Goal: Communication & Community: Share content

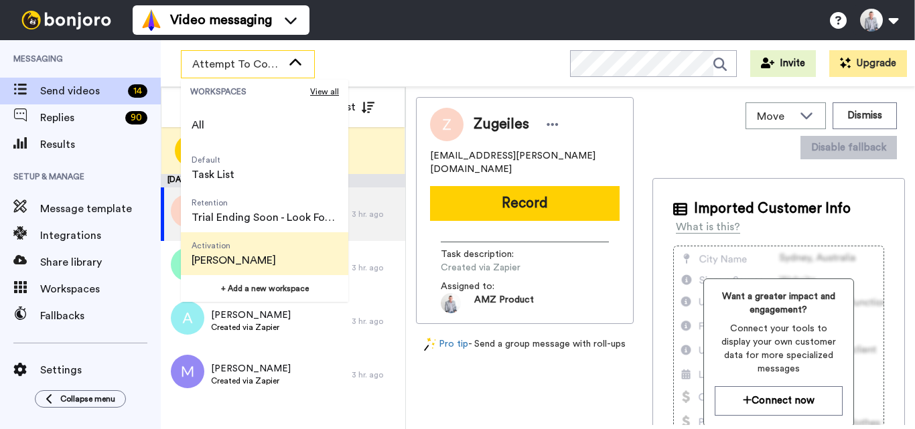
click at [248, 257] on span "[PERSON_NAME]" at bounding box center [233, 260] width 84 height 16
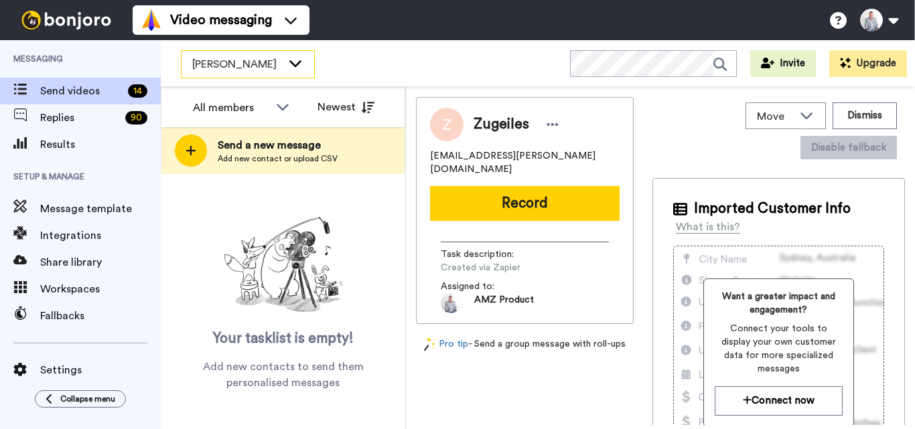
click at [282, 54] on div "[PERSON_NAME]" at bounding box center [247, 64] width 133 height 27
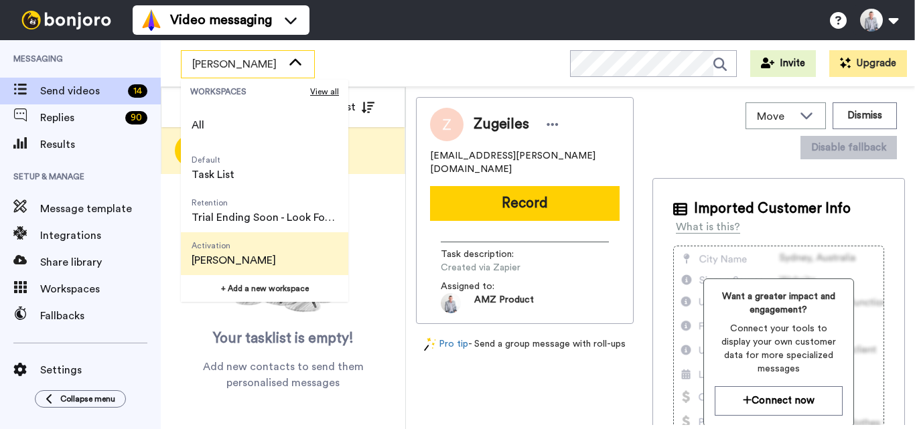
scroll to position [67, 0]
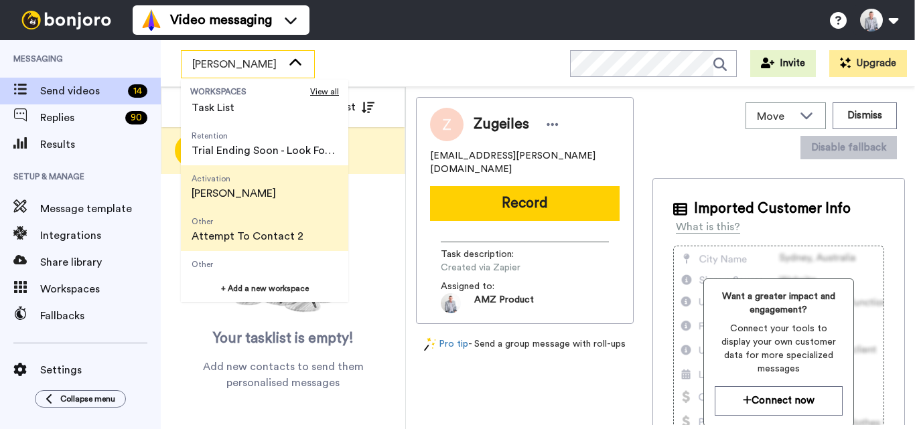
click at [264, 232] on span "Attempt To Contact 2" at bounding box center [247, 236] width 112 height 16
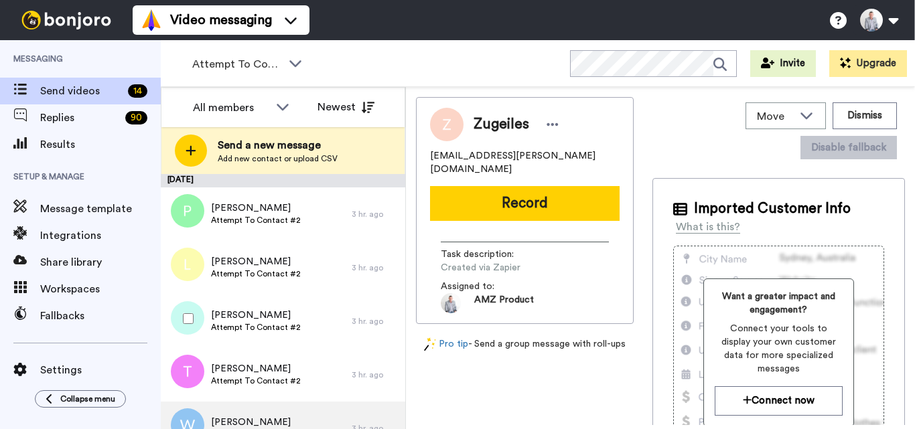
scroll to position [133, 0]
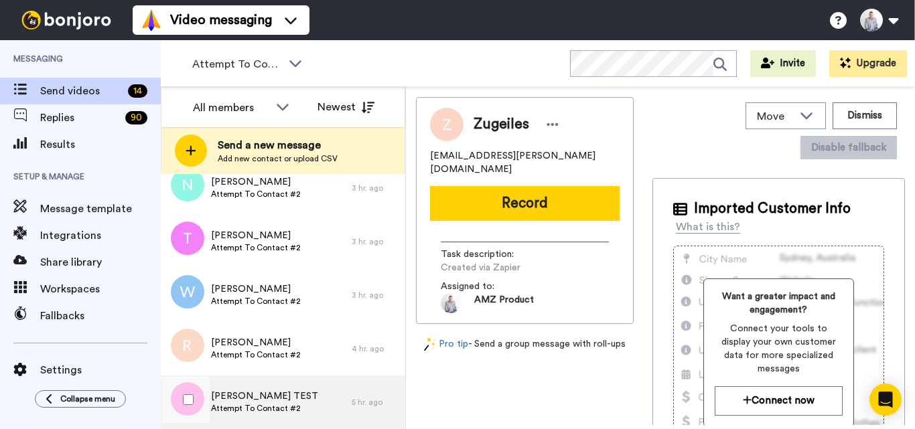
click at [329, 394] on div "Ian TEST Attempt To Contact #2" at bounding box center [256, 403] width 191 height 54
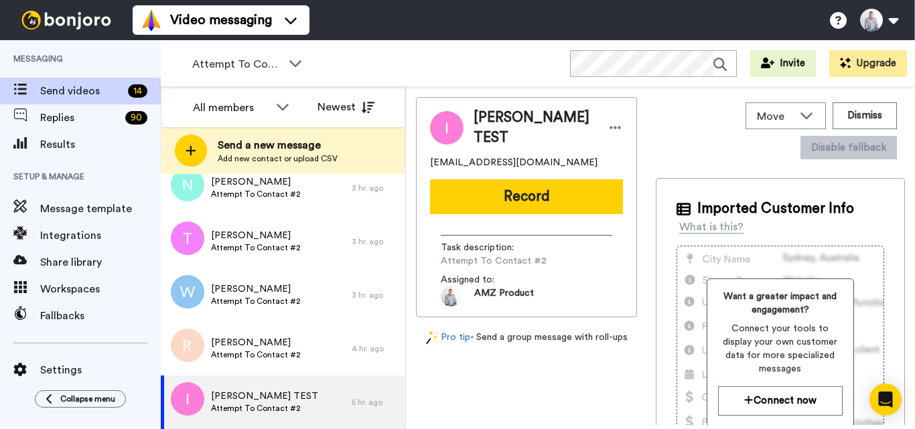
click at [532, 185] on button "Record" at bounding box center [526, 196] width 193 height 35
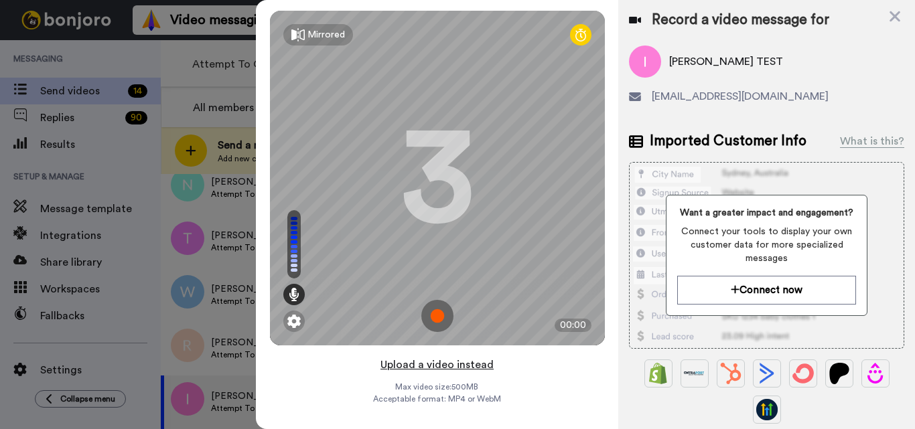
click at [449, 362] on button "Upload a video instead" at bounding box center [436, 364] width 121 height 17
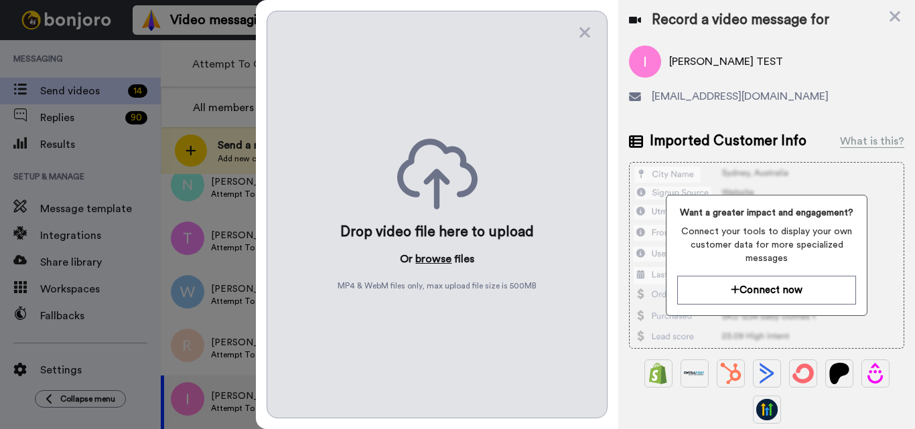
click at [443, 261] on button "browse" at bounding box center [433, 259] width 36 height 16
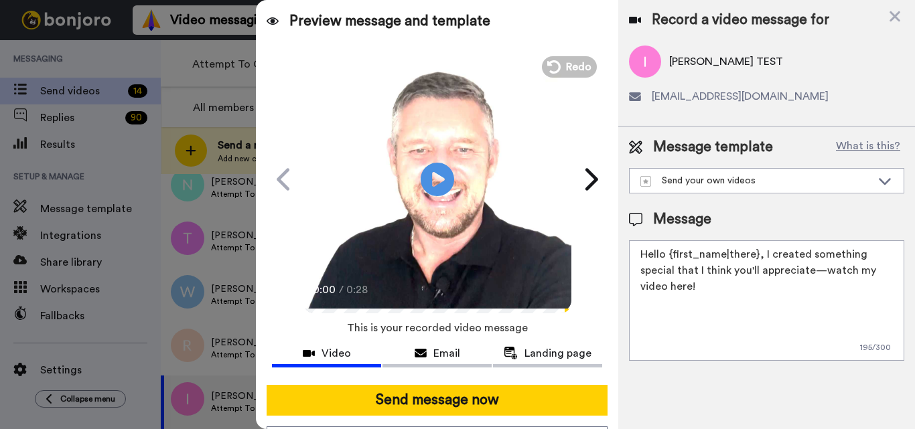
click at [702, 351] on textarea "Hello {first_name|there}, I created something special that I think you'll appre…" at bounding box center [766, 300] width 275 height 121
paste textarea "Feel free to share some times you’re available, or you can also pick from my ca…"
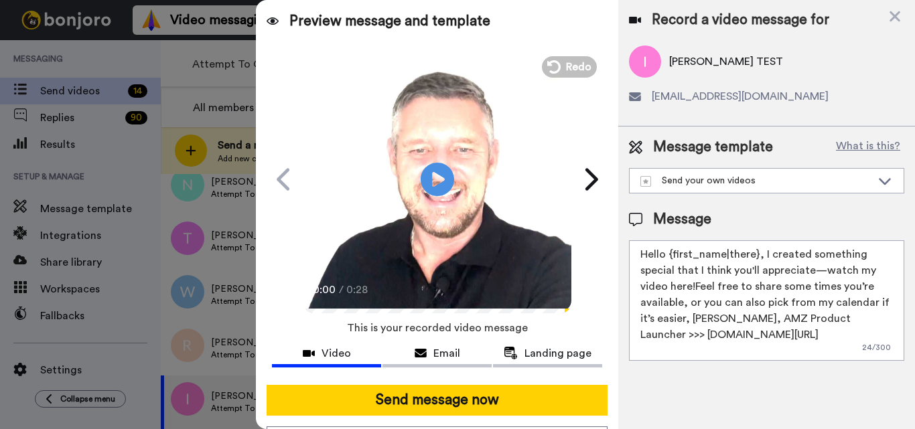
paste textarea
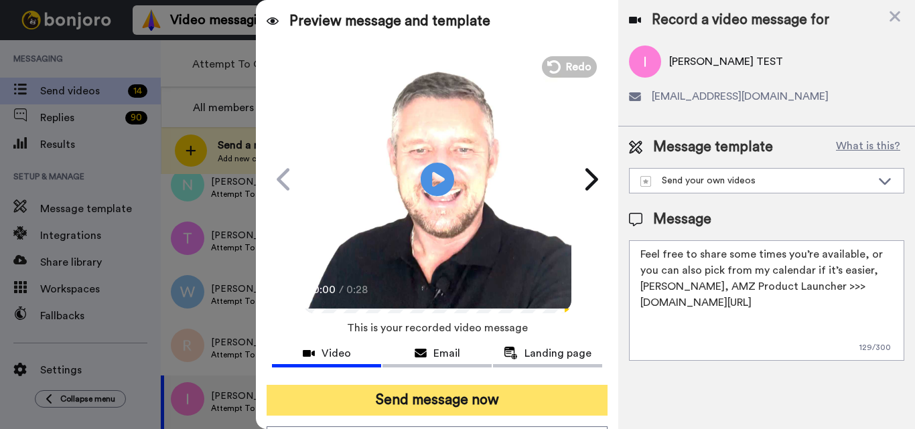
type textarea "Feel free to share some times you’re available, or you can also pick from my ca…"
click at [498, 404] on button "Send message now" at bounding box center [436, 400] width 341 height 31
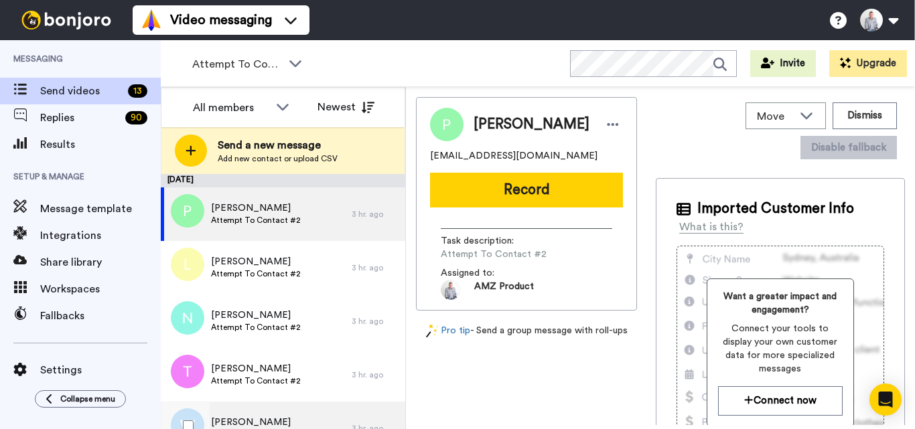
scroll to position [80, 0]
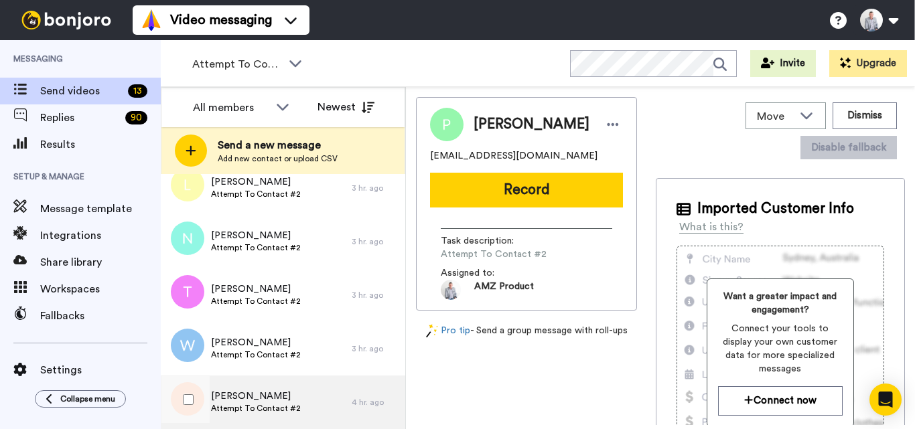
click at [265, 393] on span "[PERSON_NAME]" at bounding box center [256, 396] width 90 height 13
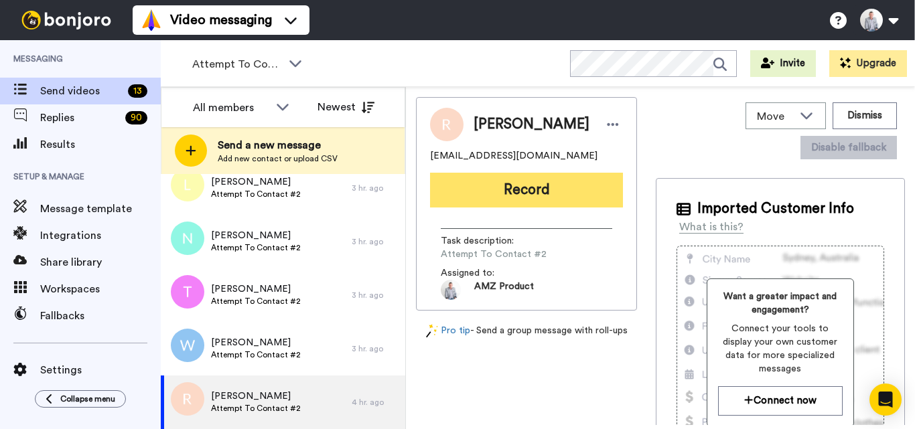
click at [533, 203] on button "Record" at bounding box center [526, 190] width 193 height 35
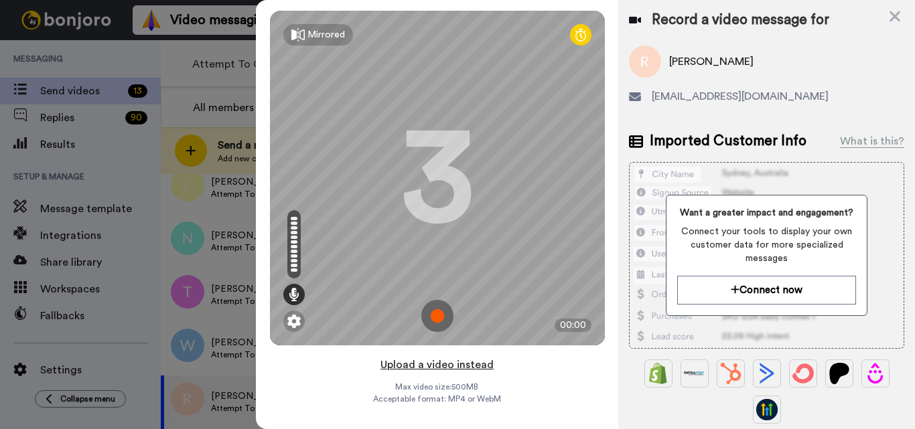
click at [428, 364] on button "Upload a video instead" at bounding box center [436, 364] width 121 height 17
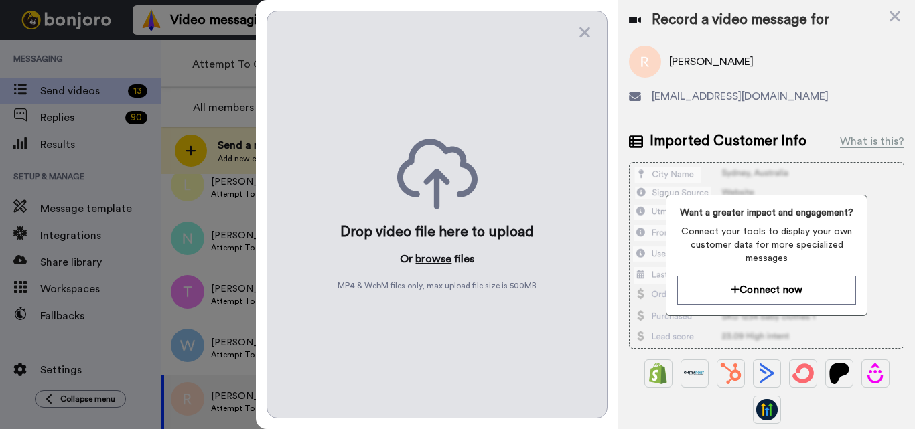
click at [435, 266] on button "browse" at bounding box center [433, 259] width 36 height 16
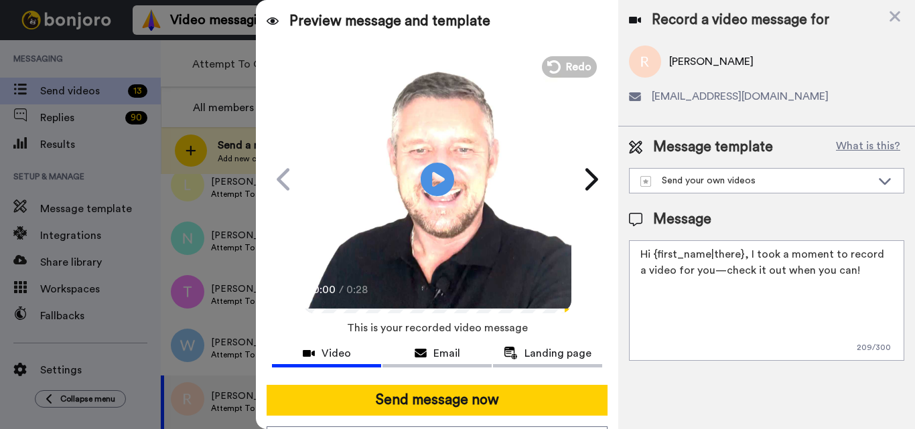
click at [684, 273] on textarea "Hi {first_name|there}, I took a moment to record a video for you—check it out w…" at bounding box center [766, 300] width 275 height 121
paste textarea "Feel free to share some times you’re available, or you can also pick from my ca…"
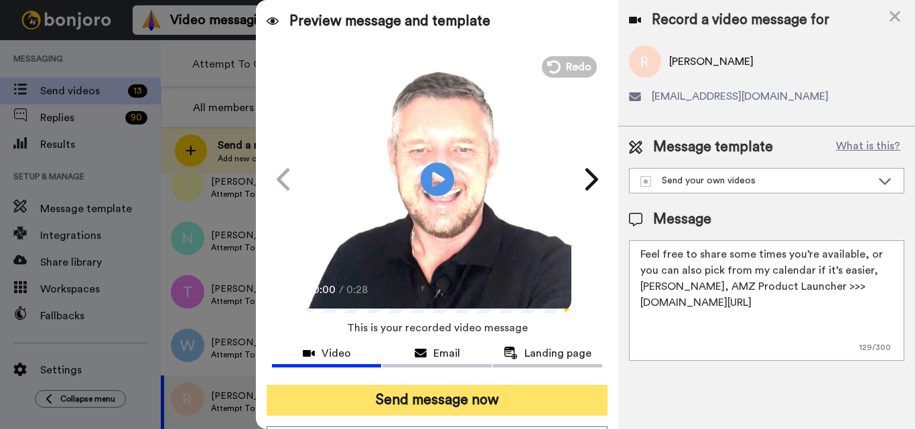
type textarea "Feel free to share some times you’re available, or you can also pick from my ca…"
click at [491, 395] on button "Send message now" at bounding box center [436, 400] width 341 height 31
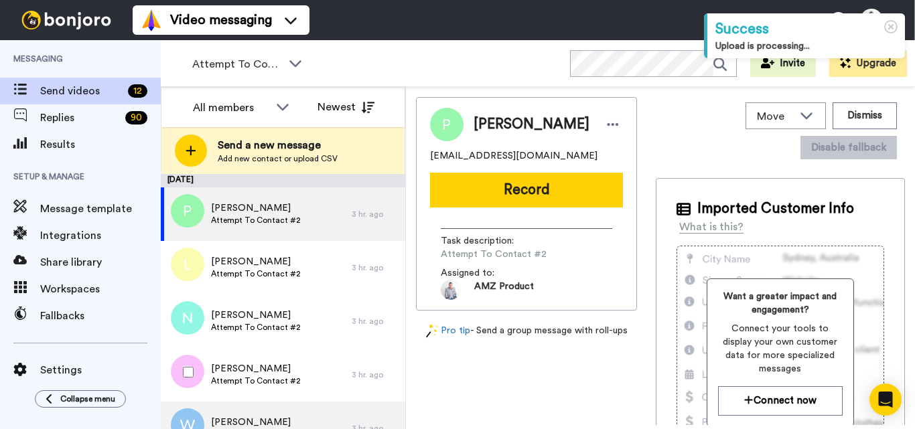
scroll to position [26, 0]
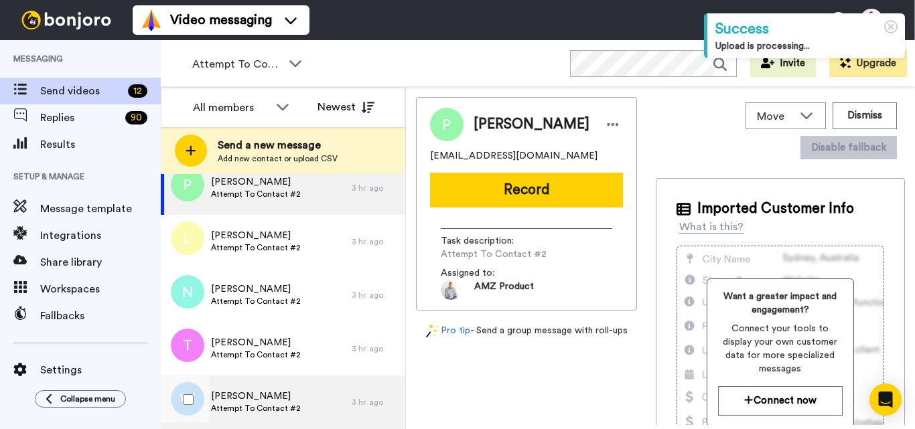
click at [267, 391] on span "William Groth" at bounding box center [256, 396] width 90 height 13
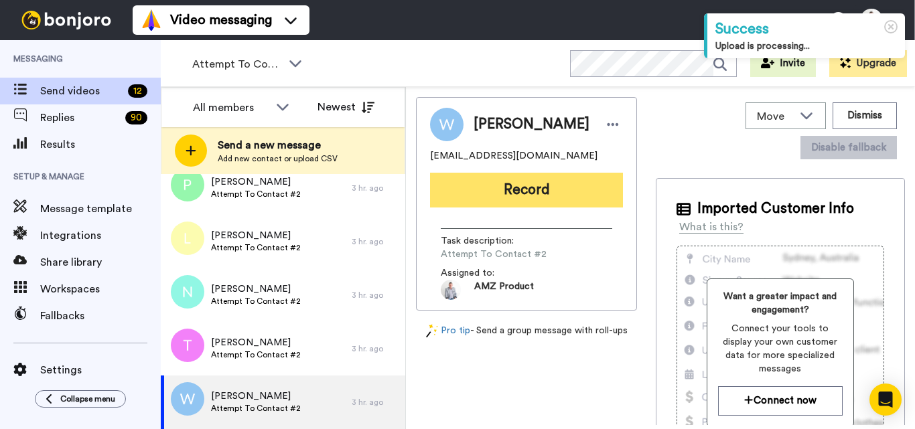
click at [506, 198] on button "Record" at bounding box center [526, 190] width 193 height 35
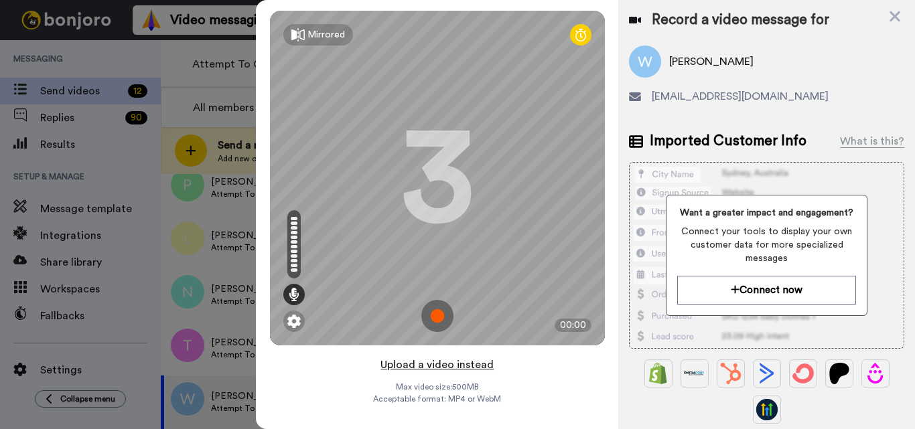
click at [466, 364] on button "Upload a video instead" at bounding box center [436, 364] width 121 height 17
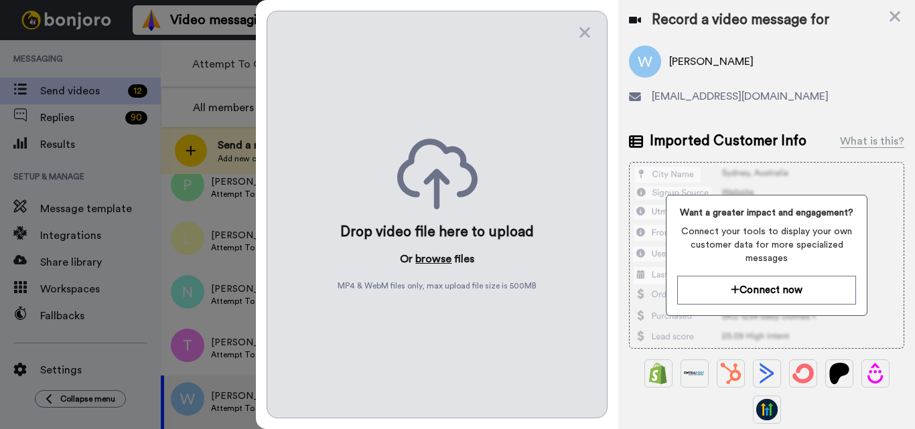
click at [432, 253] on button "browse" at bounding box center [433, 259] width 36 height 16
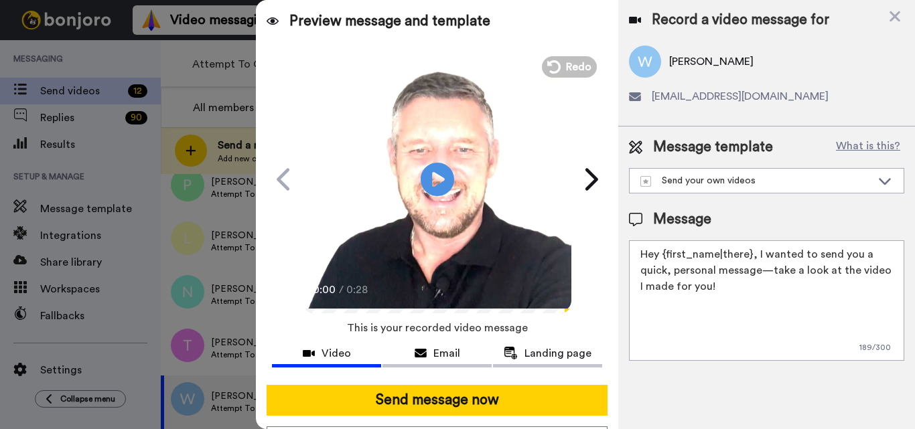
click at [708, 254] on textarea "Hey {first_name|there}, I wanted to send you a quick, personal message—take a l…" at bounding box center [766, 300] width 275 height 121
paste textarea "Feel free to share some times you’re available, or you can also pick from my ca…"
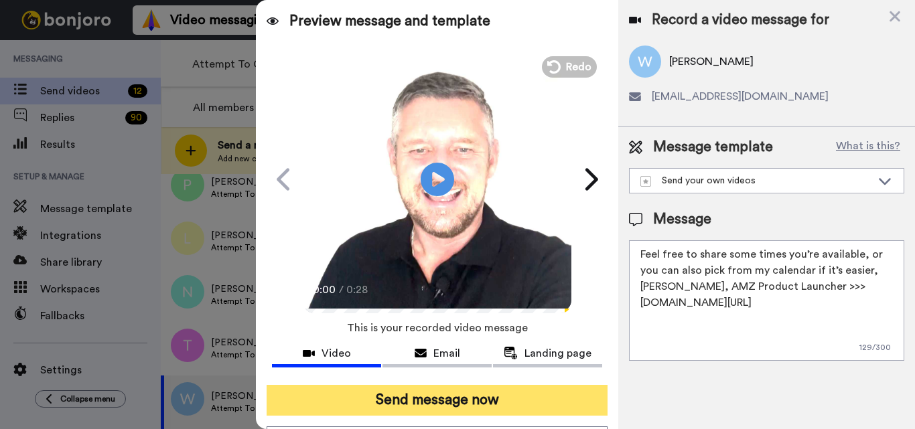
type textarea "Feel free to share some times you’re available, or you can also pick from my ca…"
click at [445, 403] on button "Send message now" at bounding box center [436, 400] width 341 height 31
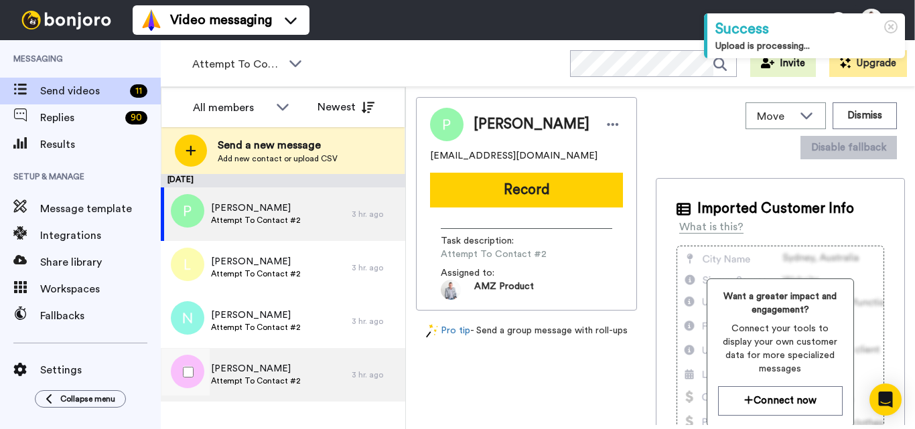
click at [308, 363] on div "Tracey Attempt To Contact #2" at bounding box center [256, 375] width 191 height 54
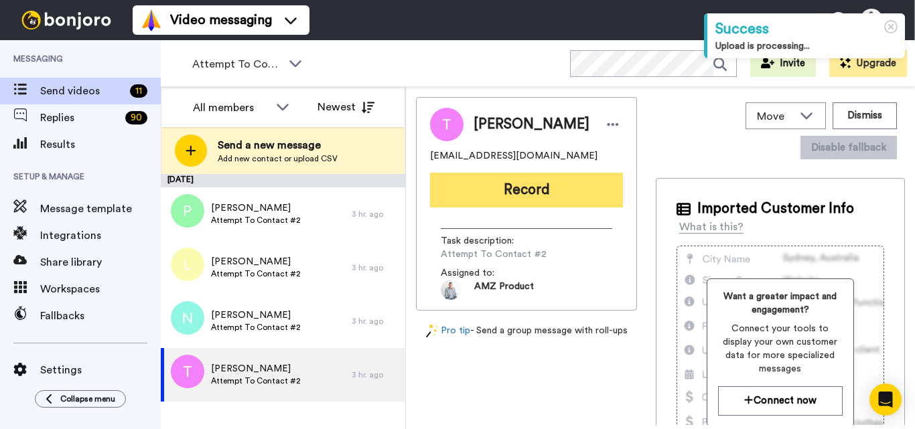
click at [511, 191] on button "Record" at bounding box center [526, 190] width 193 height 35
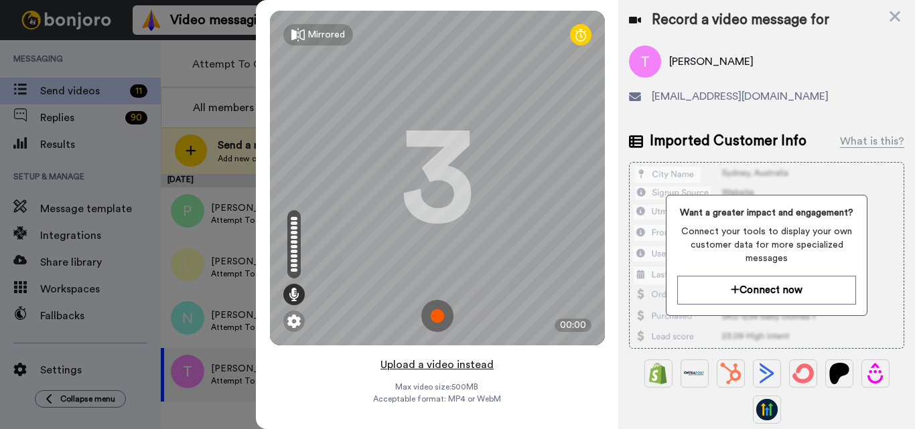
click at [443, 363] on button "Upload a video instead" at bounding box center [436, 364] width 121 height 17
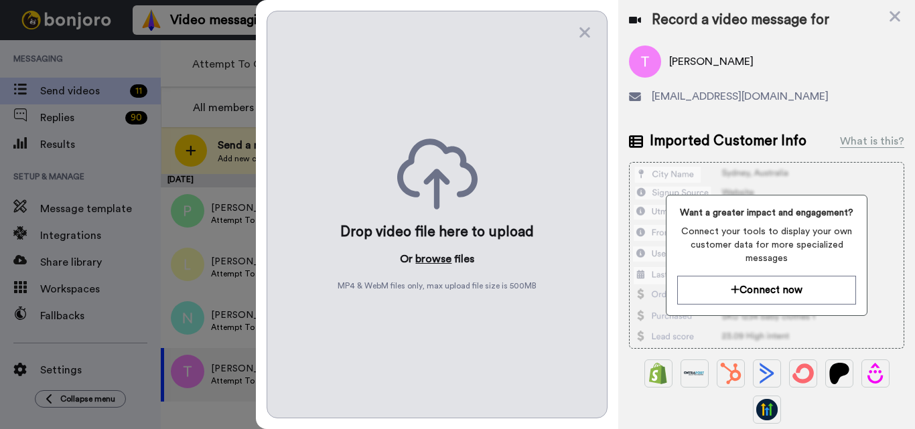
click at [439, 258] on button "browse" at bounding box center [433, 259] width 36 height 16
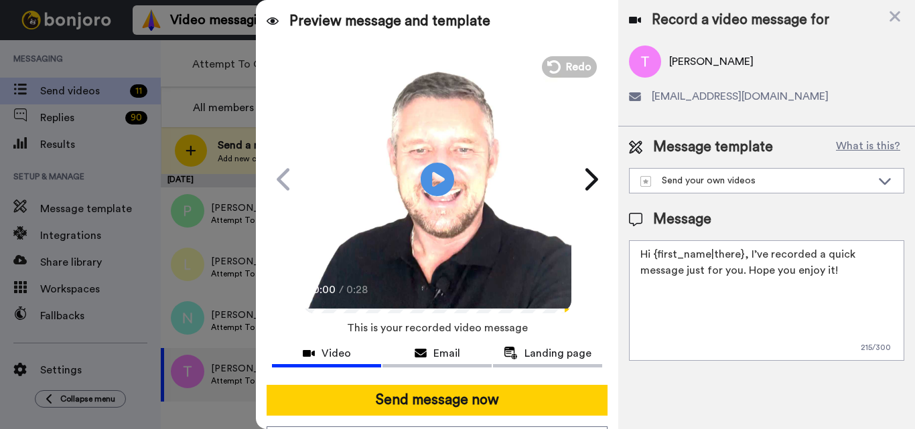
click at [694, 242] on textarea "Hi {first_name|there}, I’ve recorded a quick message just for you. Hope you enj…" at bounding box center [766, 300] width 275 height 121
paste textarea "Feel free to share some times you’re available, or you can also pick from my ca…"
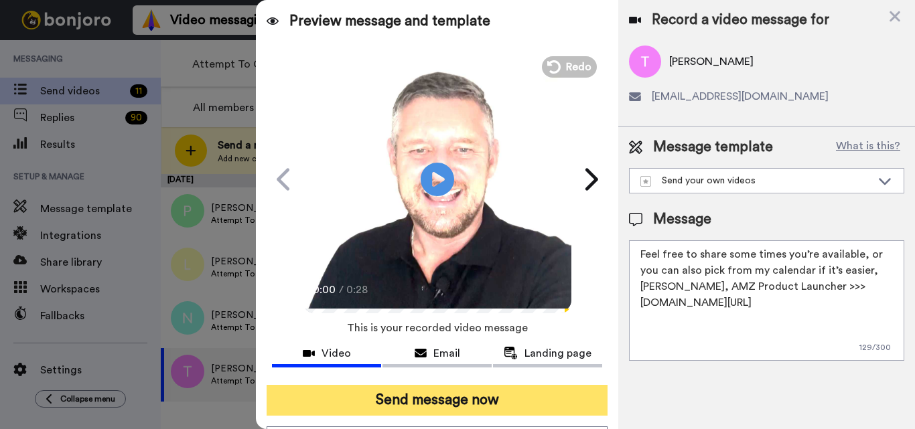
type textarea "Feel free to share some times you’re available, or you can also pick from my ca…"
click at [514, 409] on button "Send message now" at bounding box center [436, 400] width 341 height 31
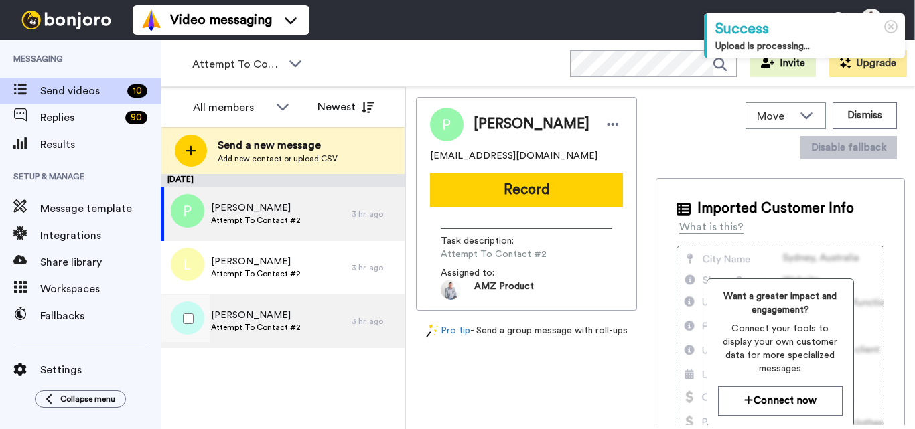
click at [280, 337] on div "[PERSON_NAME] Attempt To Contact #2" at bounding box center [256, 322] width 191 height 54
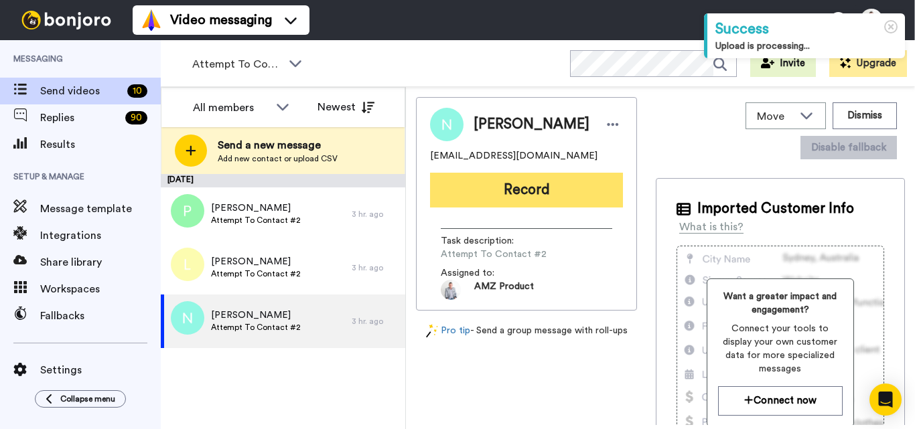
click at [495, 196] on button "Record" at bounding box center [526, 190] width 193 height 35
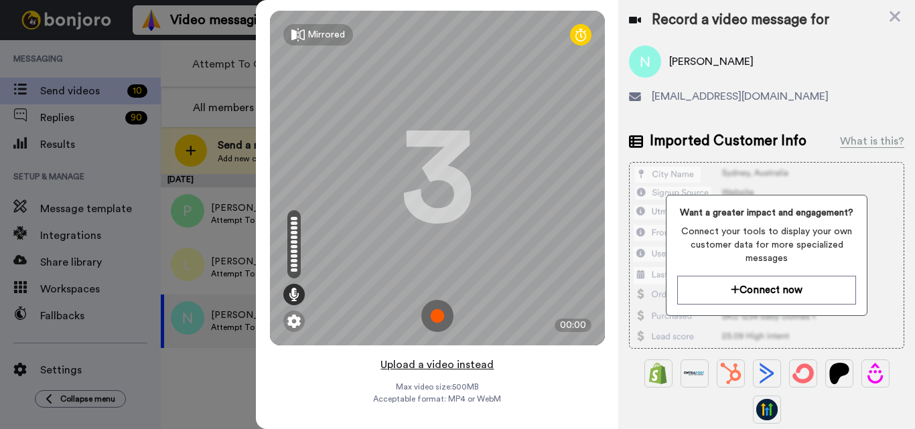
click at [441, 366] on button "Upload a video instead" at bounding box center [436, 364] width 121 height 17
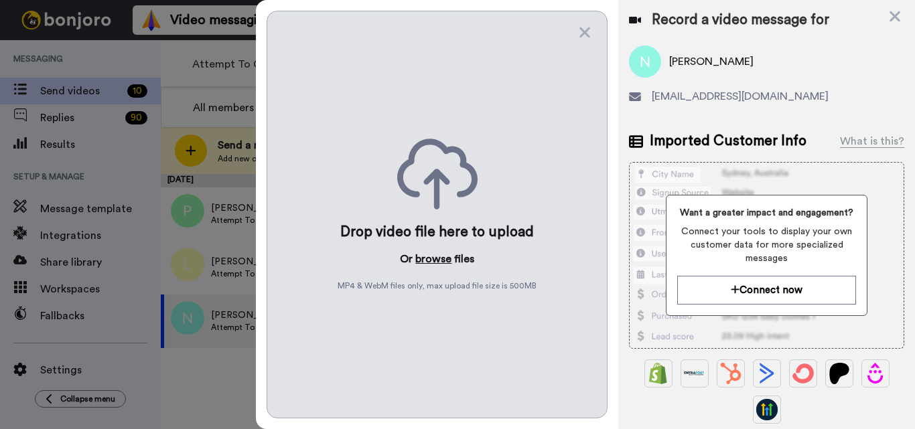
click at [436, 256] on button "browse" at bounding box center [433, 259] width 36 height 16
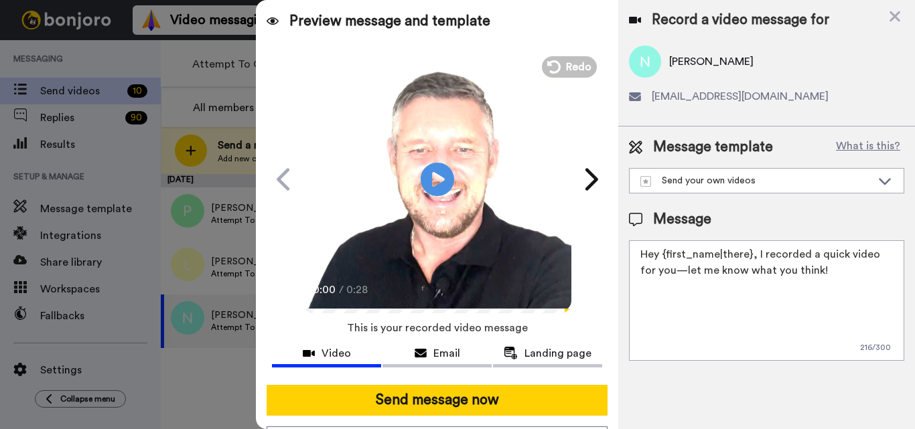
click at [713, 286] on textarea "Hey {first_name|there}, I recorded a quick video for you—let me know what you t…" at bounding box center [766, 300] width 275 height 121
paste textarea "Feel free to share some times you’re available, or you can also pick from my ca…"
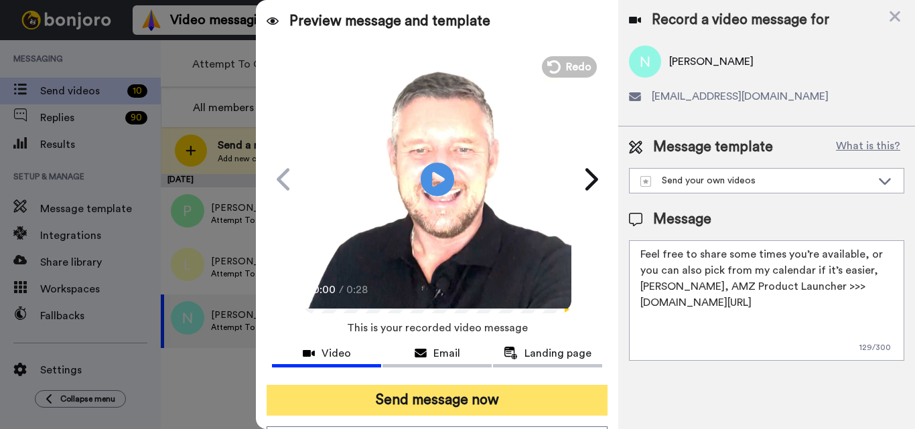
type textarea "Feel free to share some times you’re available, or you can also pick from my ca…"
click at [442, 400] on button "Send message now" at bounding box center [436, 400] width 341 height 31
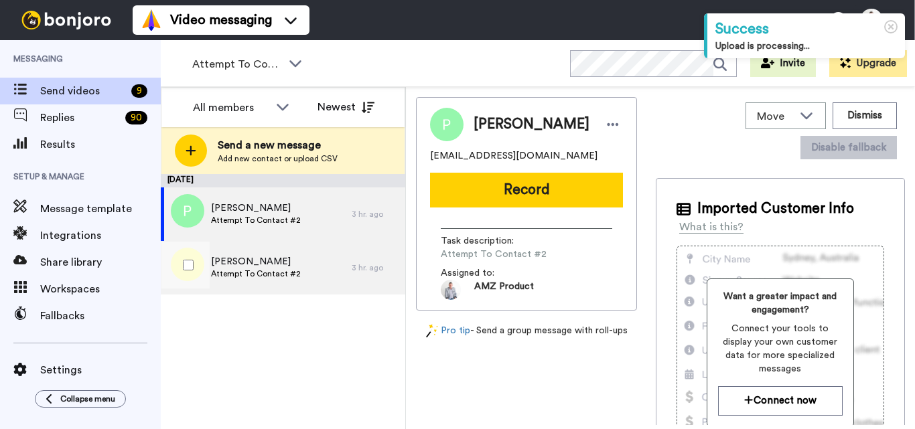
click at [283, 268] on span "Liz" at bounding box center [256, 261] width 90 height 13
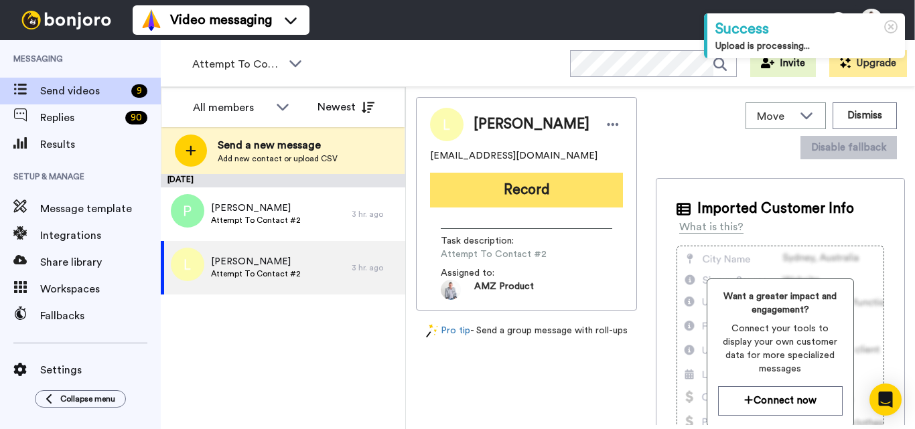
click at [530, 200] on button "Record" at bounding box center [526, 190] width 193 height 35
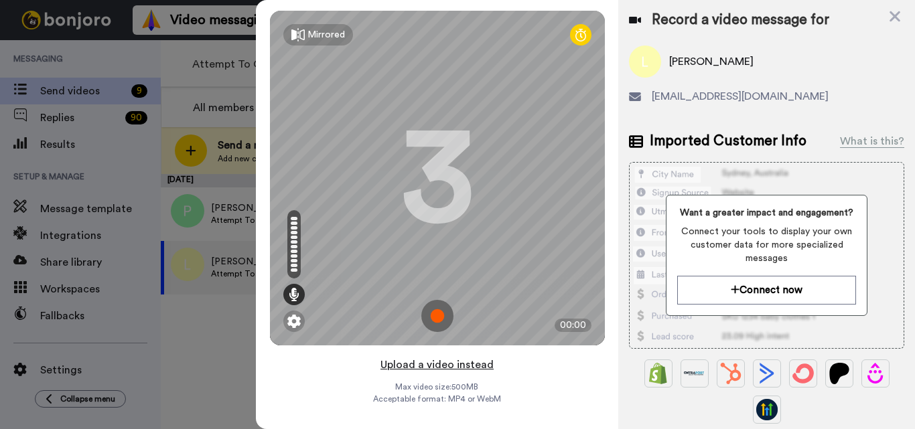
click at [443, 365] on button "Upload a video instead" at bounding box center [436, 364] width 121 height 17
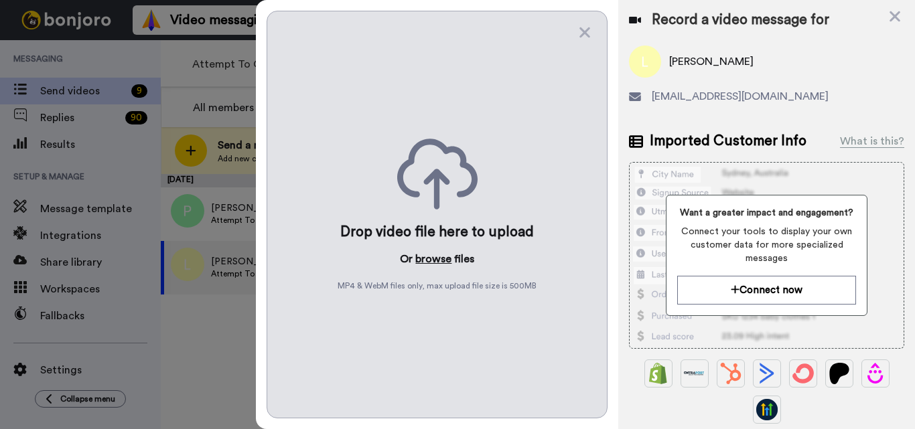
click at [426, 262] on button "browse" at bounding box center [433, 259] width 36 height 16
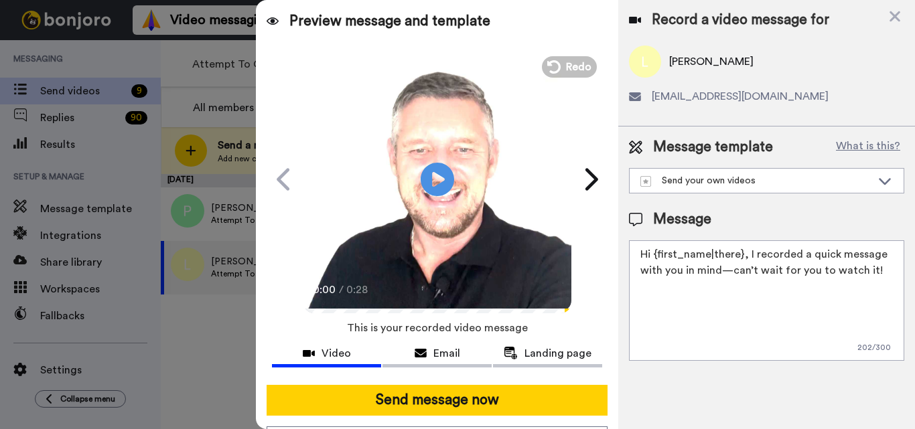
click at [751, 282] on textarea "Hi {first_name|there}, I recorded a quick message with you in mind—can’t wait f…" at bounding box center [766, 300] width 275 height 121
paste textarea "Feel free to share some times you’re available, or you can also pick from my ca…"
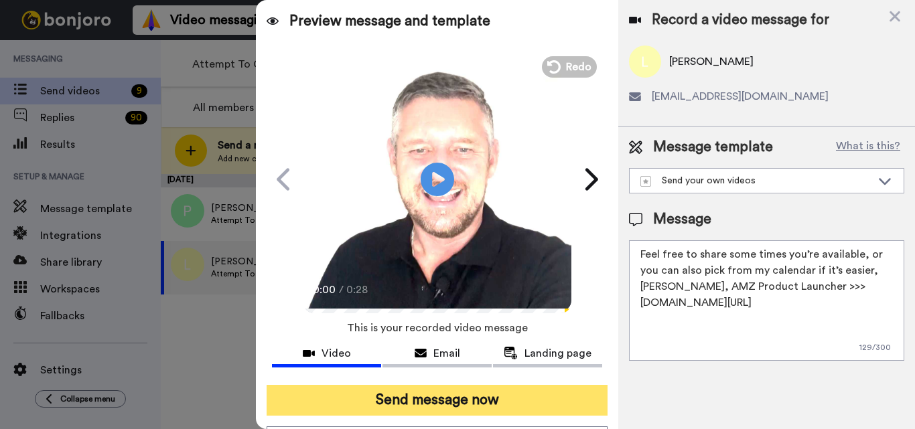
type textarea "Feel free to share some times you’re available, or you can also pick from my ca…"
click at [514, 410] on button "Send message now" at bounding box center [436, 400] width 341 height 31
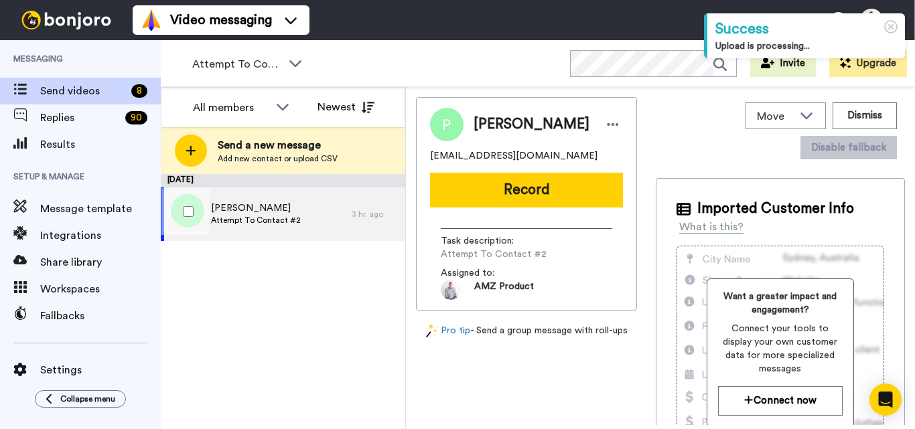
click at [246, 218] on span "Attempt To Contact #2" at bounding box center [256, 220] width 90 height 11
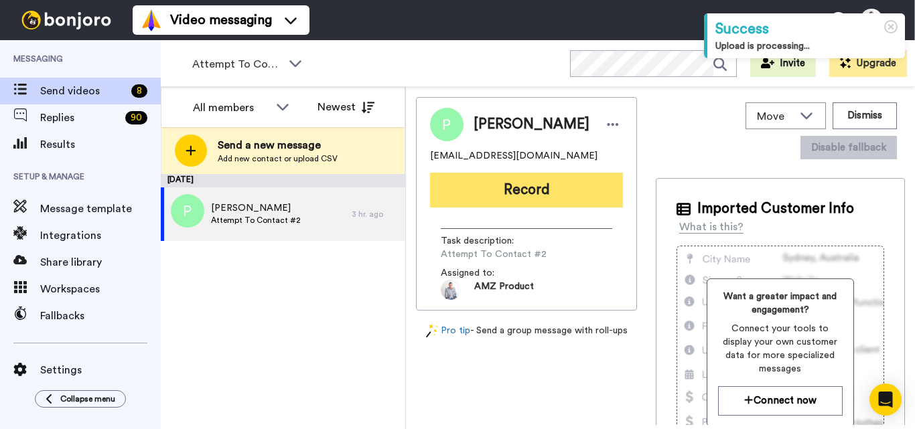
click at [516, 189] on button "Record" at bounding box center [526, 190] width 193 height 35
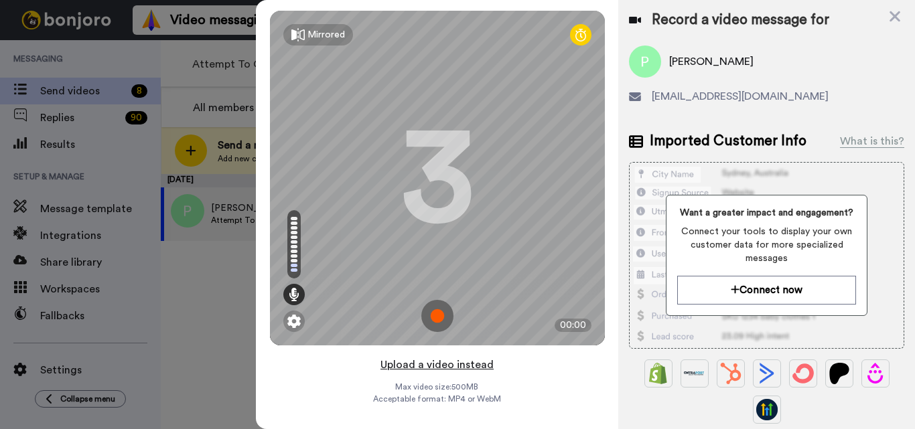
click at [455, 370] on button "Upload a video instead" at bounding box center [436, 364] width 121 height 17
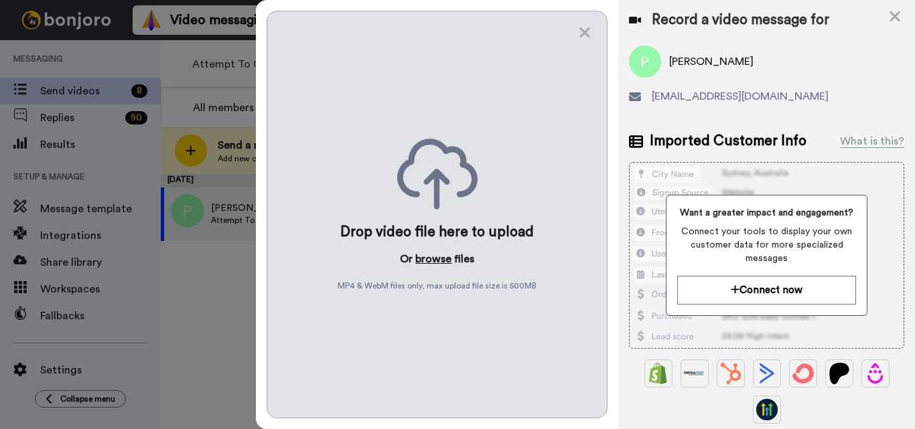
click at [431, 259] on button "browse" at bounding box center [433, 259] width 36 height 16
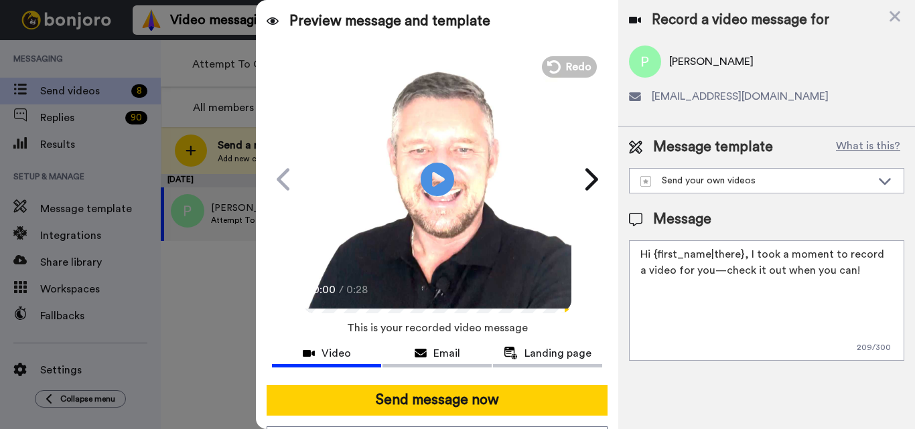
click at [722, 264] on textarea "Hi {first_name|there}, I took a moment to record a video for you—check it out w…" at bounding box center [766, 300] width 275 height 121
paste textarea "Feel free to share some times you’re available, or you can also pick from my ca…"
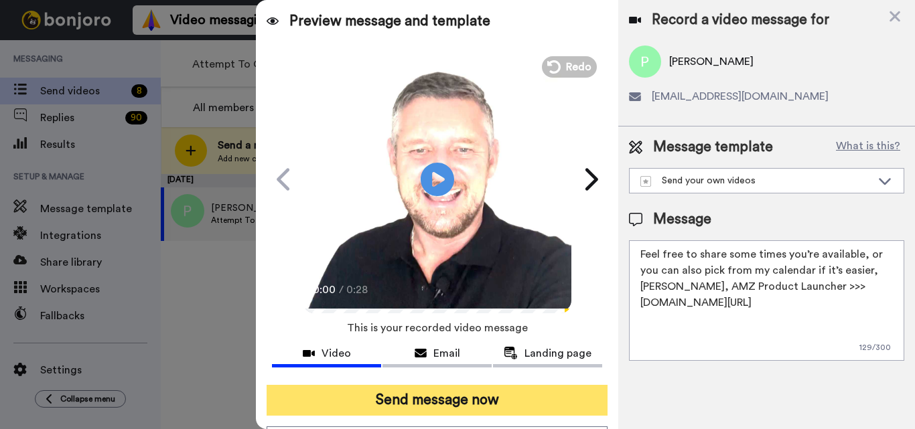
type textarea "Feel free to share some times you’re available, or you can also pick from my ca…"
click at [487, 408] on button "Send message now" at bounding box center [436, 400] width 341 height 31
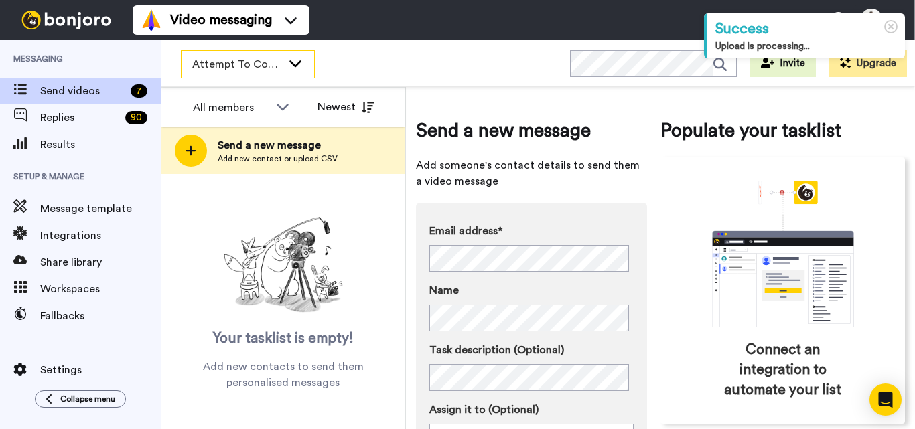
click at [287, 64] on div "Attempt To Contact 2" at bounding box center [247, 64] width 133 height 27
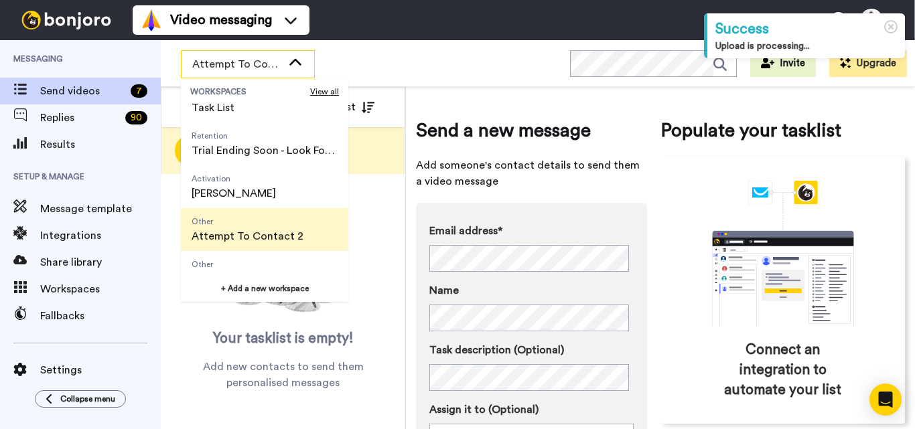
scroll to position [86, 0]
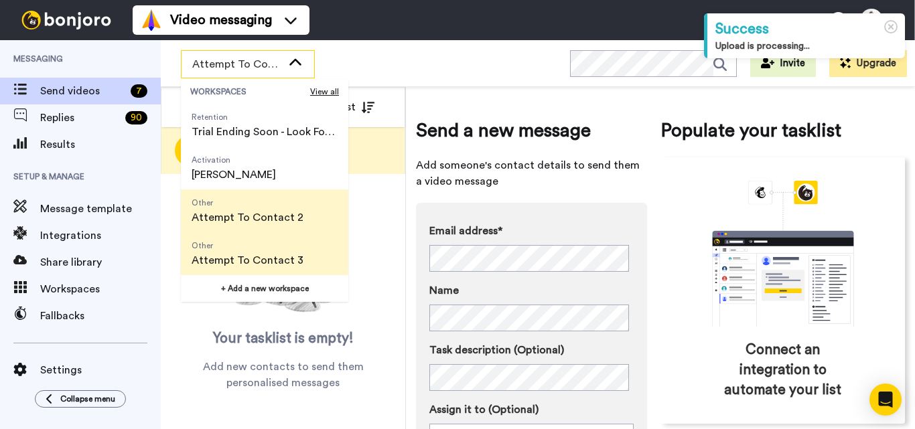
click at [259, 250] on span "Other" at bounding box center [247, 245] width 112 height 11
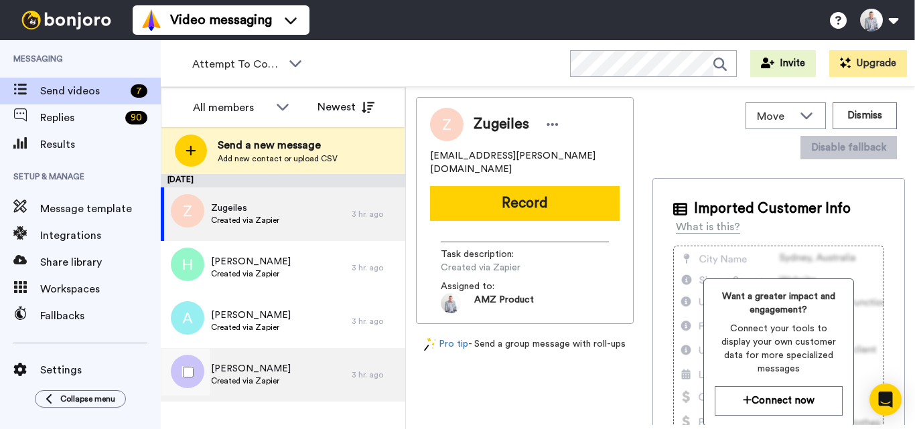
click at [273, 372] on span "[PERSON_NAME]" at bounding box center [251, 368] width 80 height 13
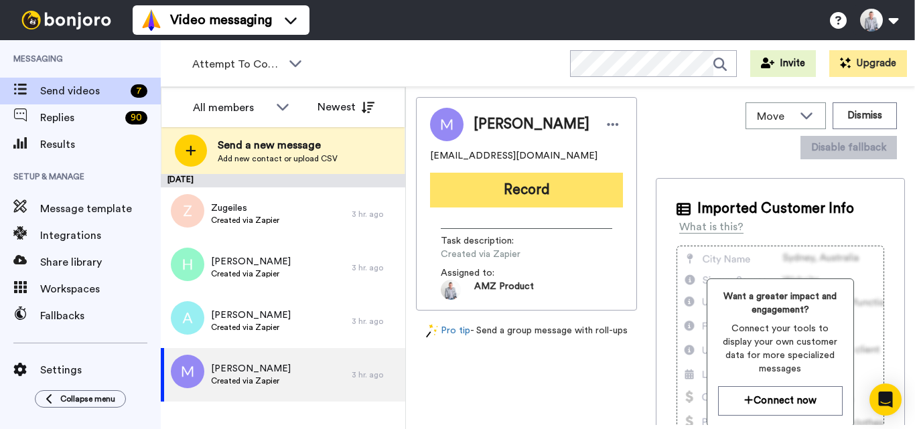
click at [533, 194] on button "Record" at bounding box center [526, 190] width 193 height 35
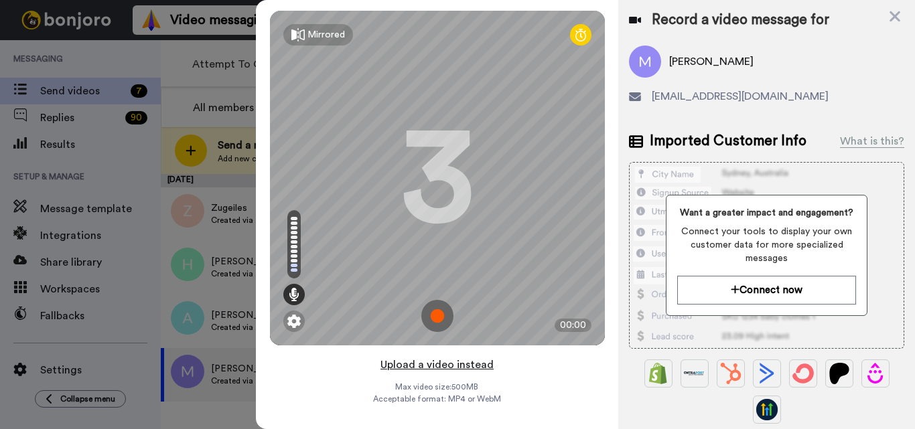
click at [426, 368] on button "Upload a video instead" at bounding box center [436, 364] width 121 height 17
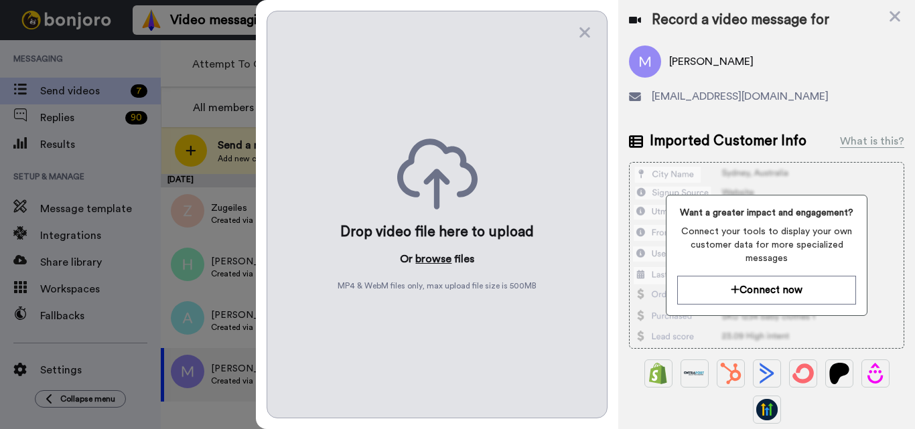
click at [439, 262] on button "browse" at bounding box center [433, 259] width 36 height 16
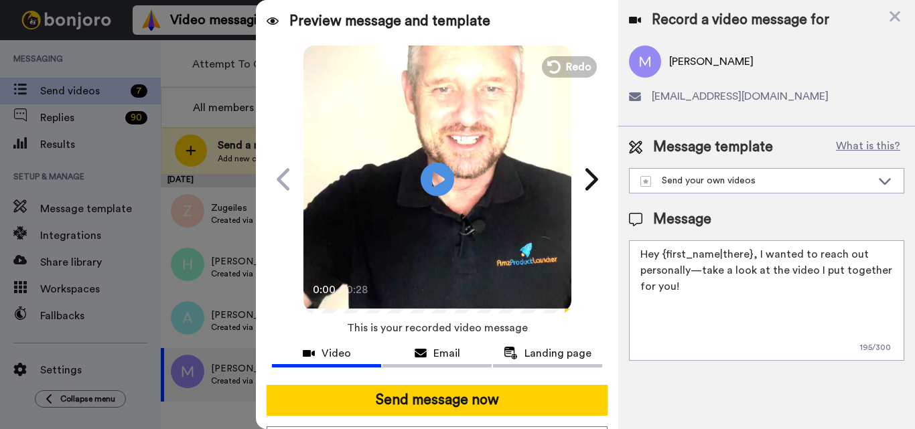
click at [698, 339] on textarea "Hey {first_name|there}, I wanted to reach out personally—take a look at the vid…" at bounding box center [766, 300] width 275 height 121
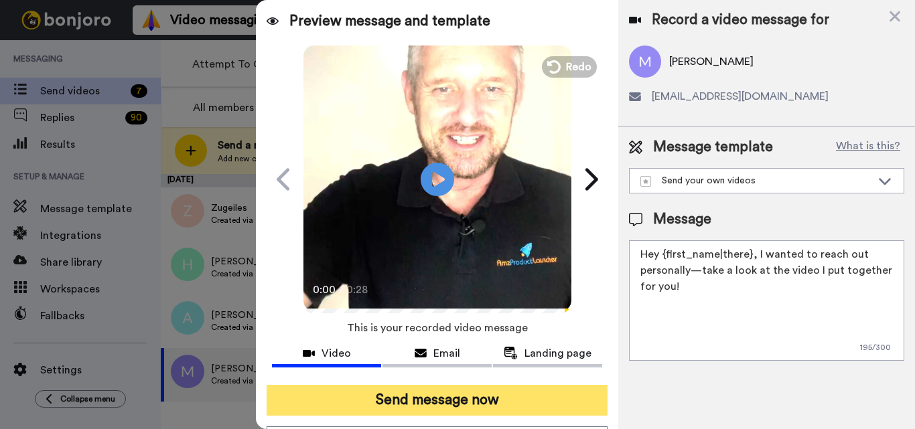
paste textarea "Feel free to share some times you’re available, or you can also pick from my ca…"
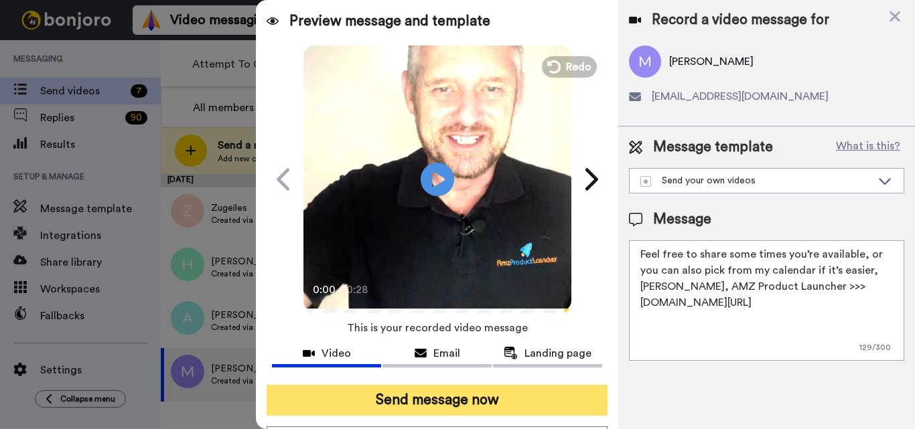
type textarea "Feel free to share some times you’re available, or you can also pick from my ca…"
click at [505, 404] on button "Send message now" at bounding box center [436, 400] width 341 height 31
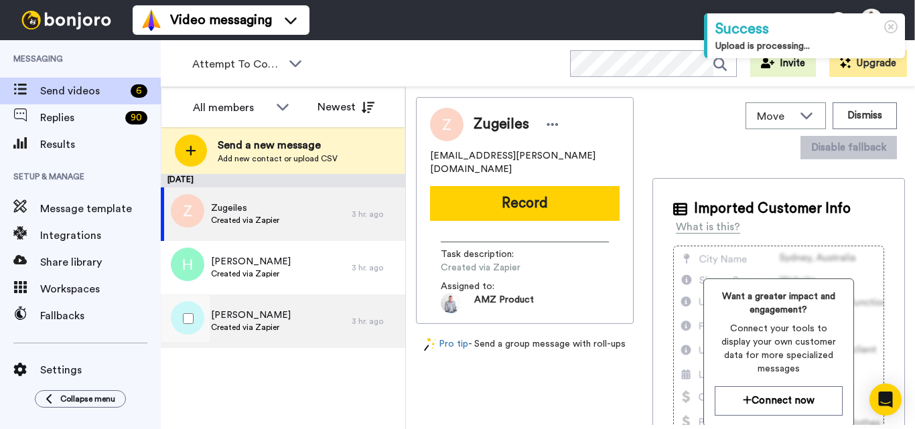
click at [284, 303] on div "[PERSON_NAME] Created via Zapier" at bounding box center [256, 322] width 191 height 54
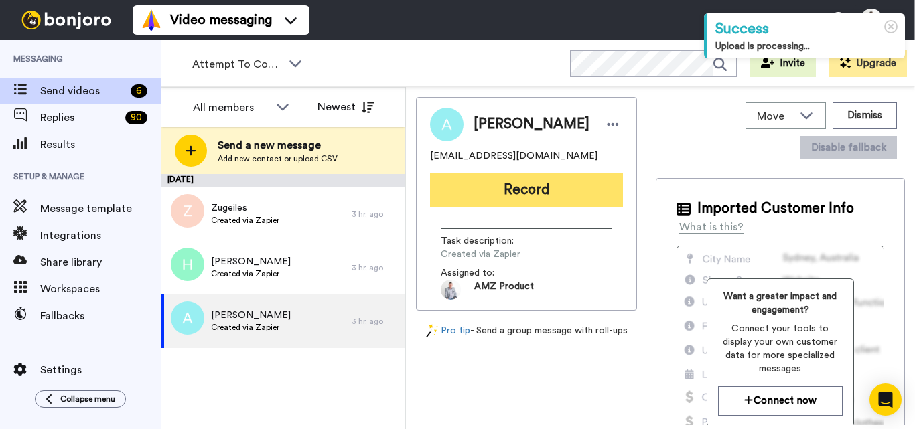
click at [478, 183] on button "Record" at bounding box center [526, 190] width 193 height 35
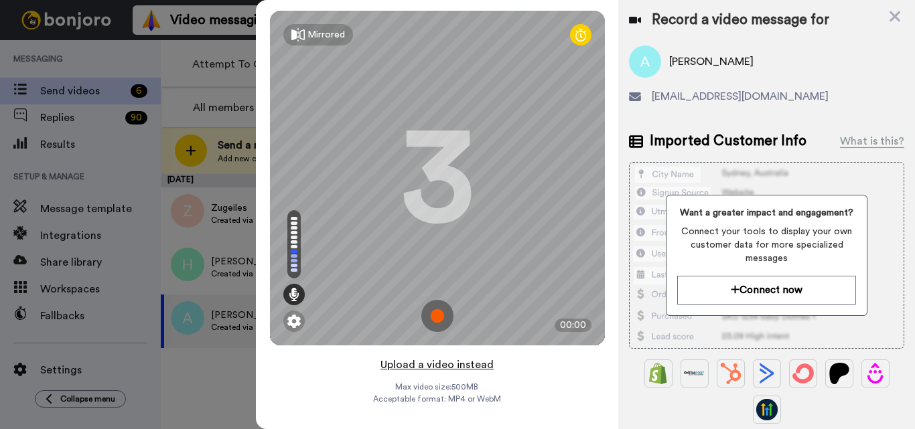
click at [433, 367] on button "Upload a video instead" at bounding box center [436, 364] width 121 height 17
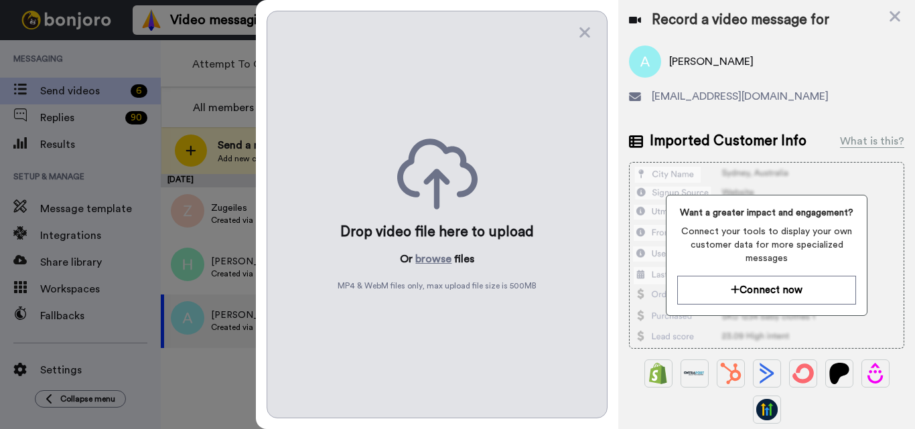
click at [428, 270] on div "Drop video file here to upload Or browse files MP4 & WebM files only, max uploa…" at bounding box center [436, 215] width 341 height 408
click at [439, 260] on button "browse" at bounding box center [433, 259] width 36 height 16
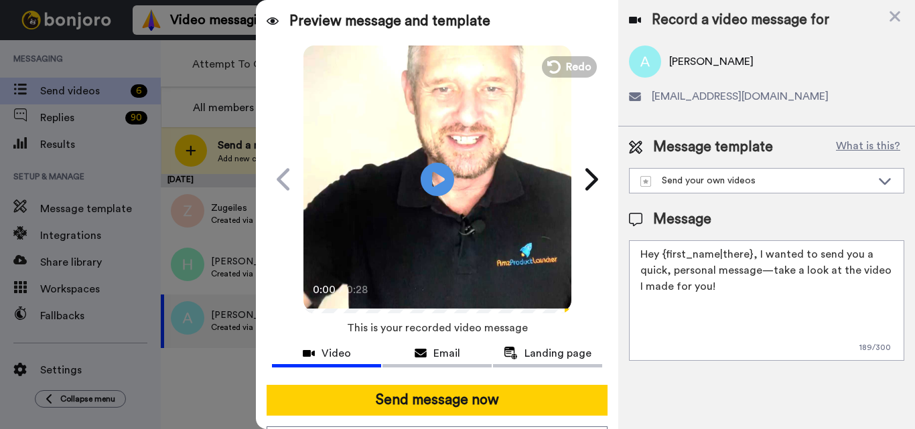
click at [727, 275] on textarea "Hey {first_name|there}, I wanted to send you a quick, personal message—take a l…" at bounding box center [766, 300] width 275 height 121
paste textarea "Feel free to share some times you’re available, or you can also pick from my ca…"
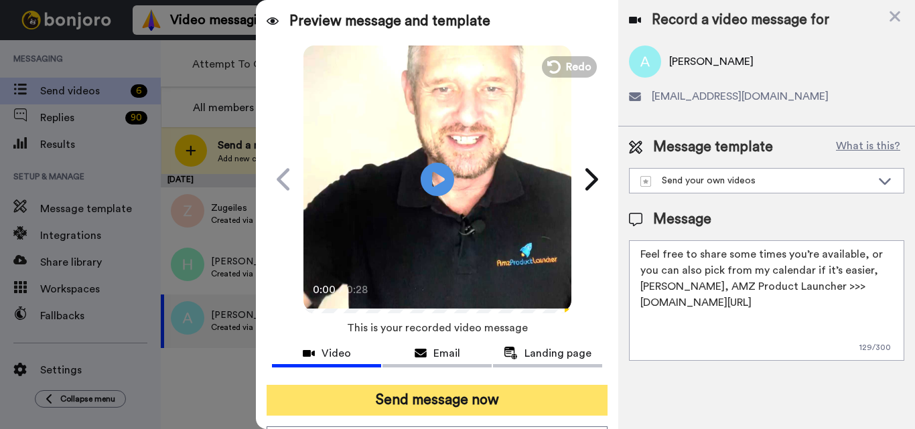
type textarea "Feel free to share some times you’re available, or you can also pick from my ca…"
click at [524, 402] on button "Send message now" at bounding box center [436, 400] width 341 height 31
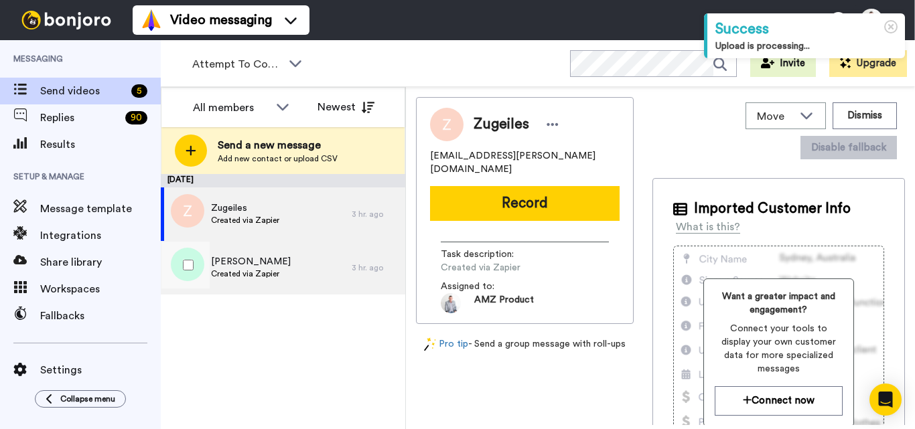
click at [281, 259] on div "Hui Created via Zapier" at bounding box center [256, 268] width 191 height 54
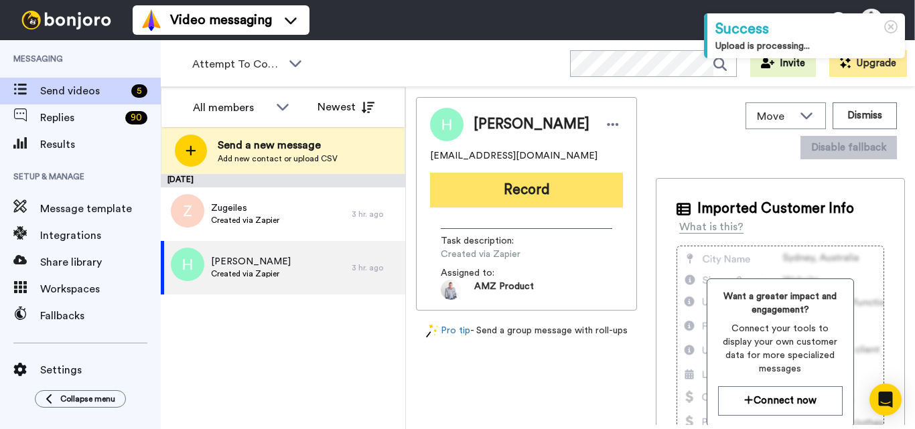
click at [591, 181] on button "Record" at bounding box center [526, 190] width 193 height 35
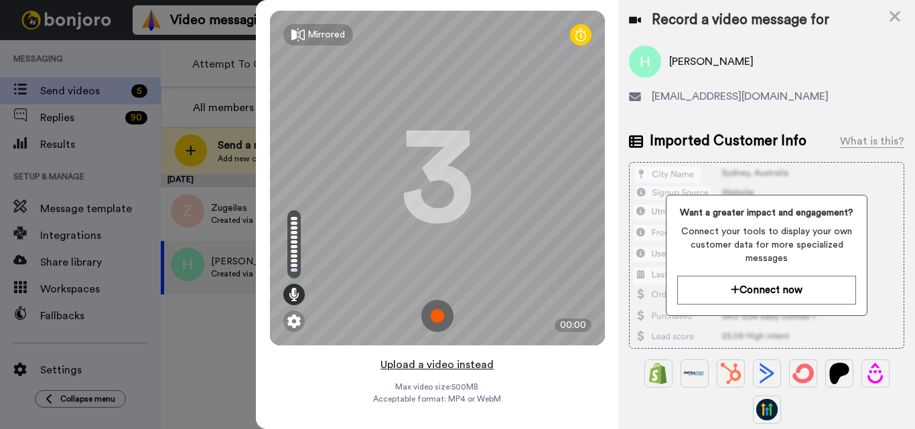
click at [435, 369] on button "Upload a video instead" at bounding box center [436, 364] width 121 height 17
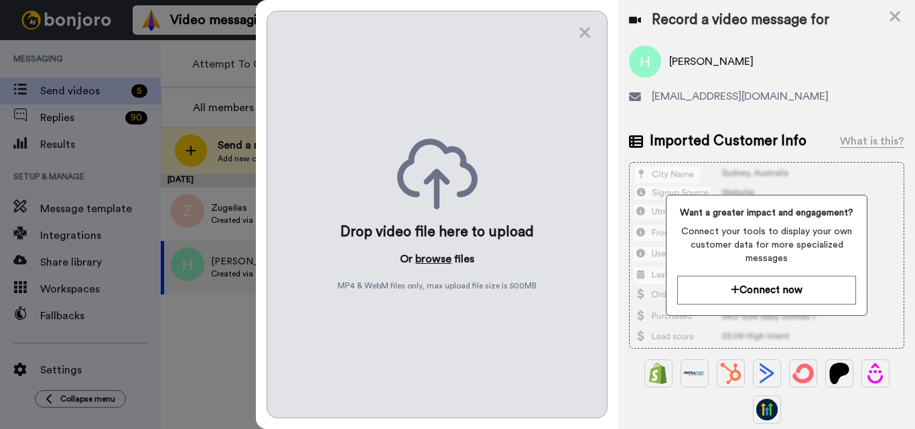
click at [441, 261] on button "browse" at bounding box center [433, 259] width 36 height 16
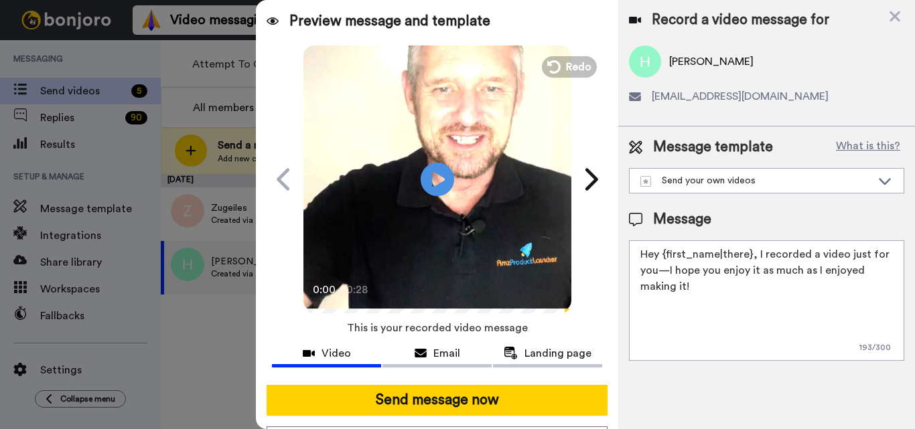
click at [734, 247] on textarea "Hey {first_name|there}, I recorded a video just for you—I hope you enjoy it as …" at bounding box center [766, 300] width 275 height 121
paste textarea "Feel free to share some times you’re available, or you can also pick from my ca…"
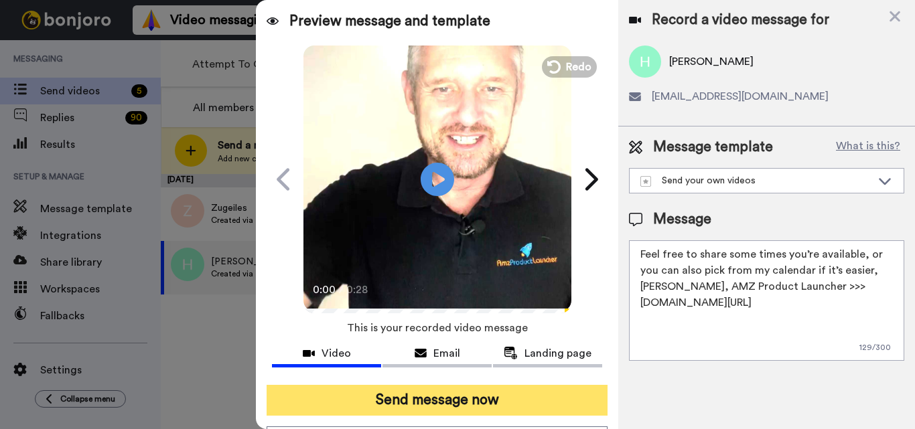
type textarea "Feel free to share some times you’re available, or you can also pick from my ca…"
click at [466, 413] on button "Send message now" at bounding box center [436, 400] width 341 height 31
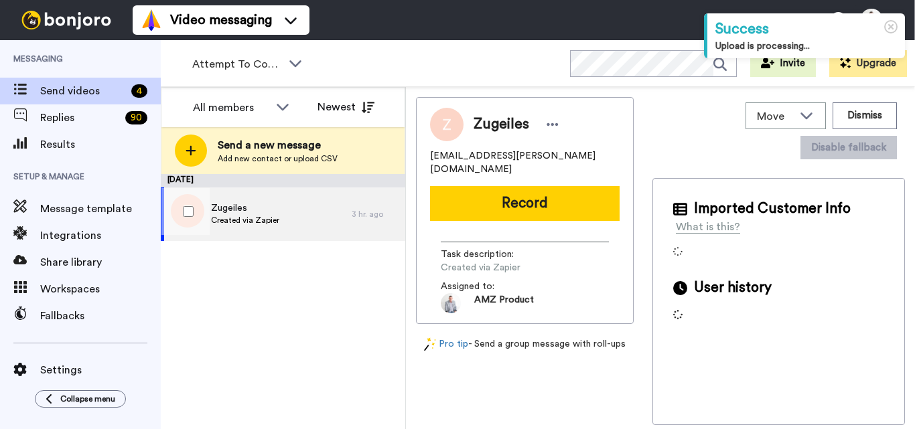
click at [297, 231] on div "Zugeiles Created via Zapier" at bounding box center [256, 214] width 191 height 54
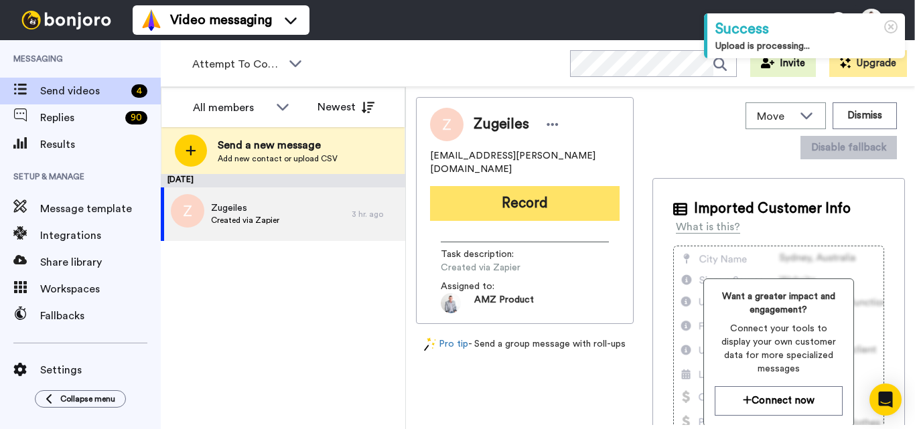
click at [561, 186] on button "Record" at bounding box center [524, 203] width 189 height 35
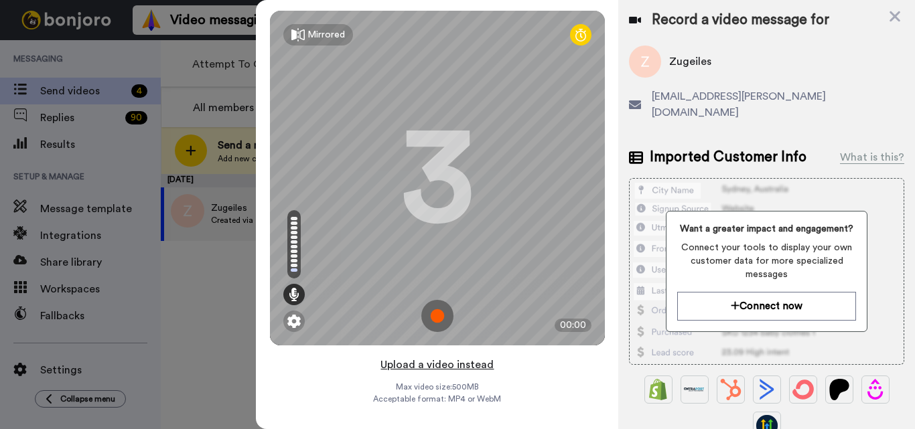
click at [461, 366] on button "Upload a video instead" at bounding box center [436, 364] width 121 height 17
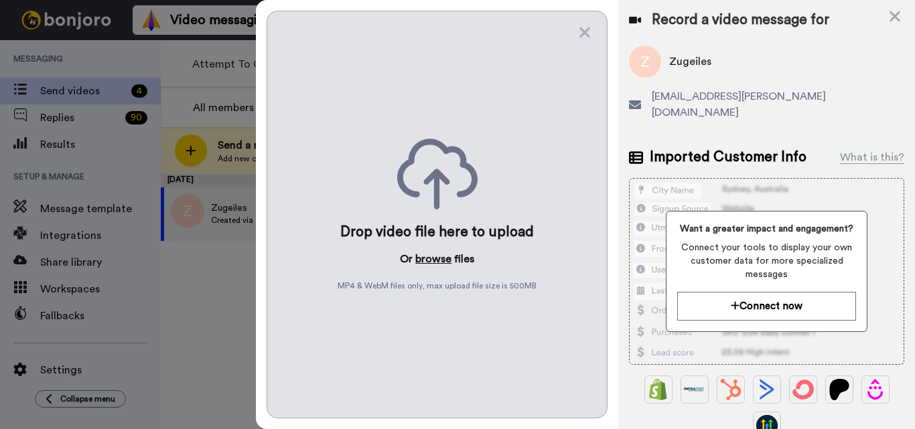
click at [435, 261] on button "browse" at bounding box center [433, 259] width 36 height 16
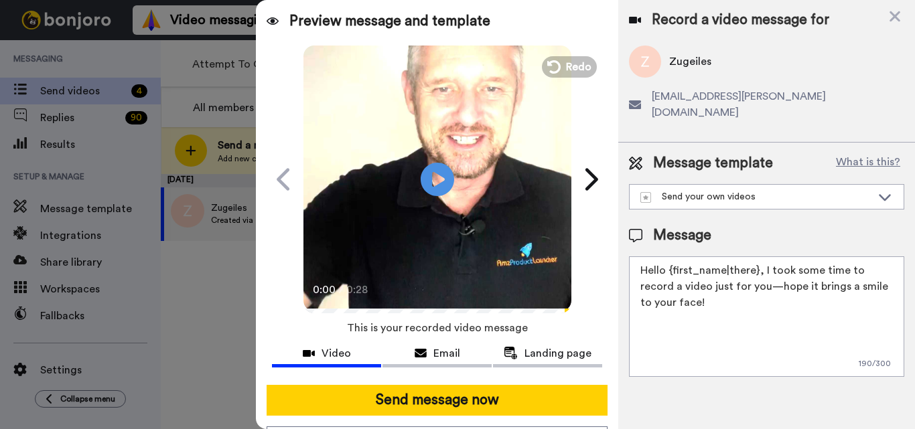
click at [712, 278] on textarea "Hello {first_name|there}, I took some time to record a video just for you—hope …" at bounding box center [766, 316] width 275 height 121
paste textarea "Feel free to share some times you’re available, or you can also pick from my ca…"
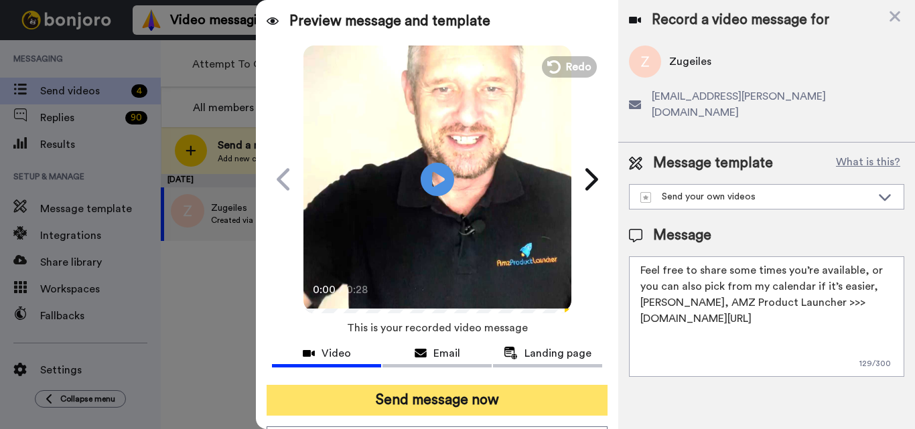
type textarea "Feel free to share some times you’re available, or you can also pick from my ca…"
click at [464, 401] on button "Send message now" at bounding box center [436, 400] width 341 height 31
